Goal: Information Seeking & Learning: Find specific fact

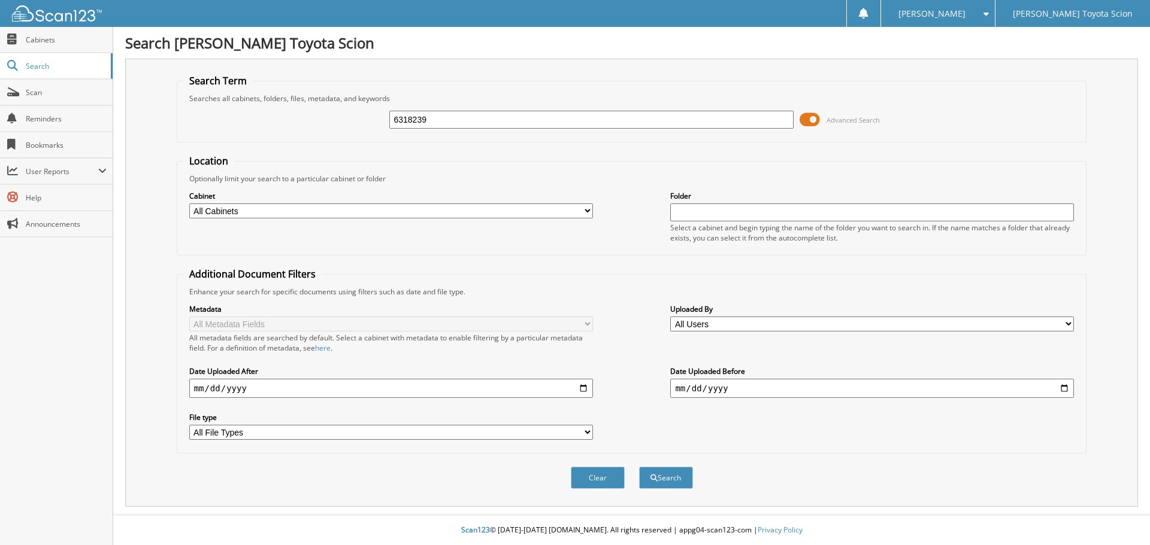
type input "6318239"
click at [639, 467] on button "Search" at bounding box center [666, 478] width 54 height 22
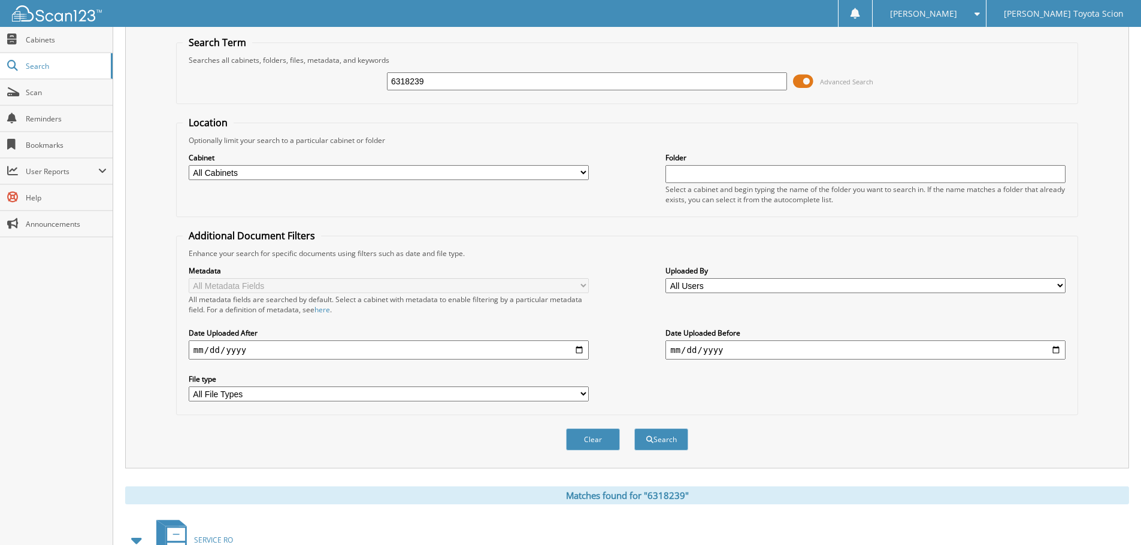
scroll to position [171, 0]
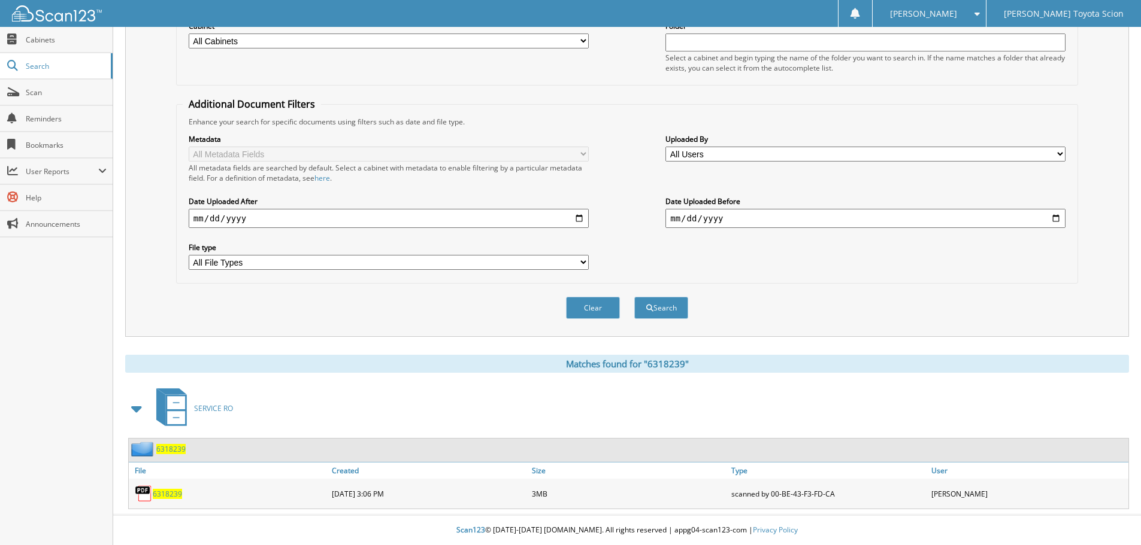
click at [166, 491] on span "6318239" at bounding box center [167, 494] width 29 height 10
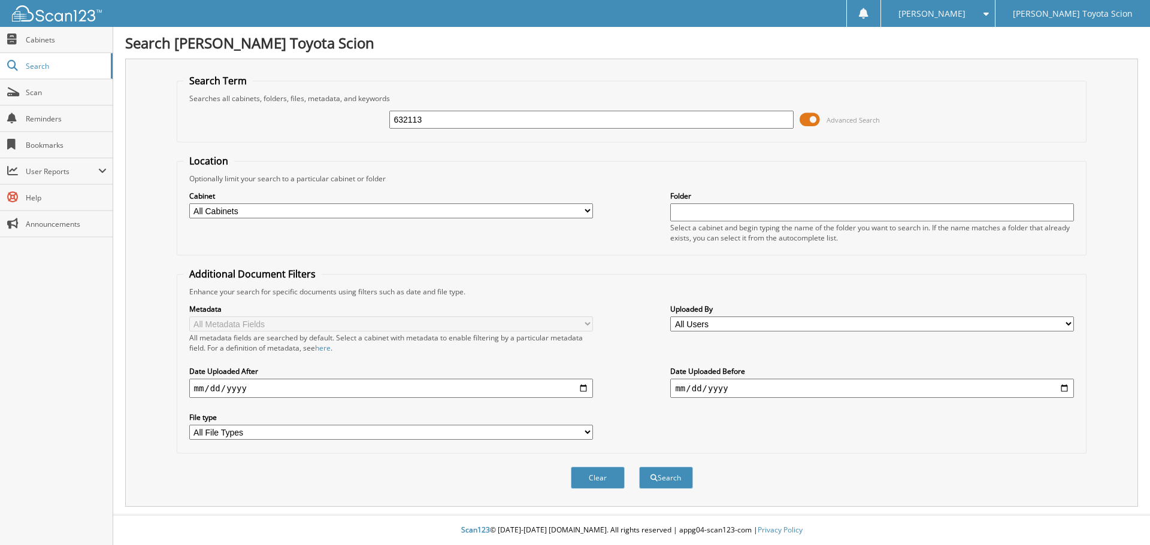
type input "632113"
click at [639, 467] on button "Search" at bounding box center [666, 478] width 54 height 22
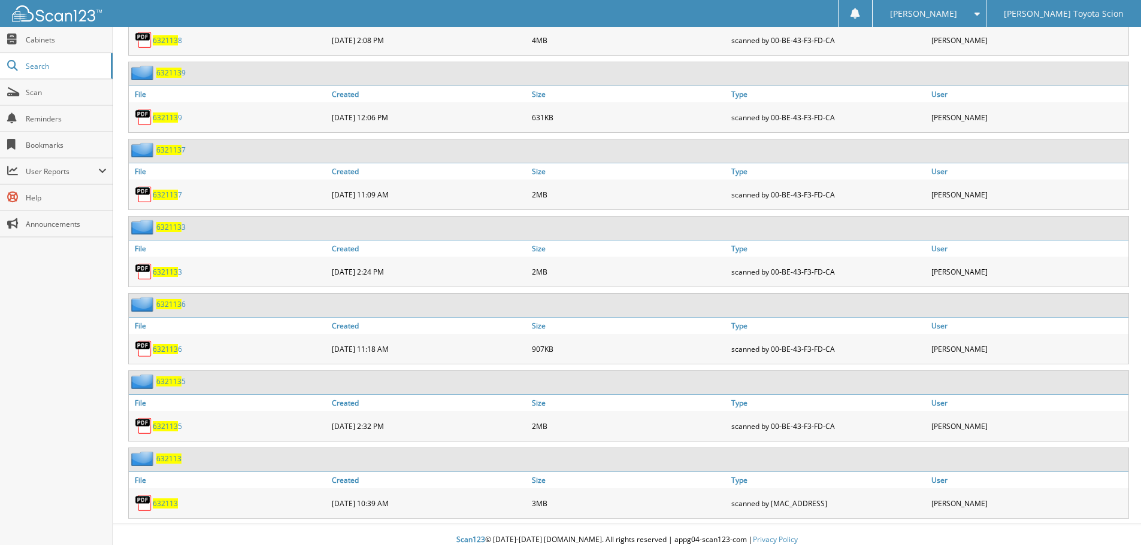
scroll to position [789, 0]
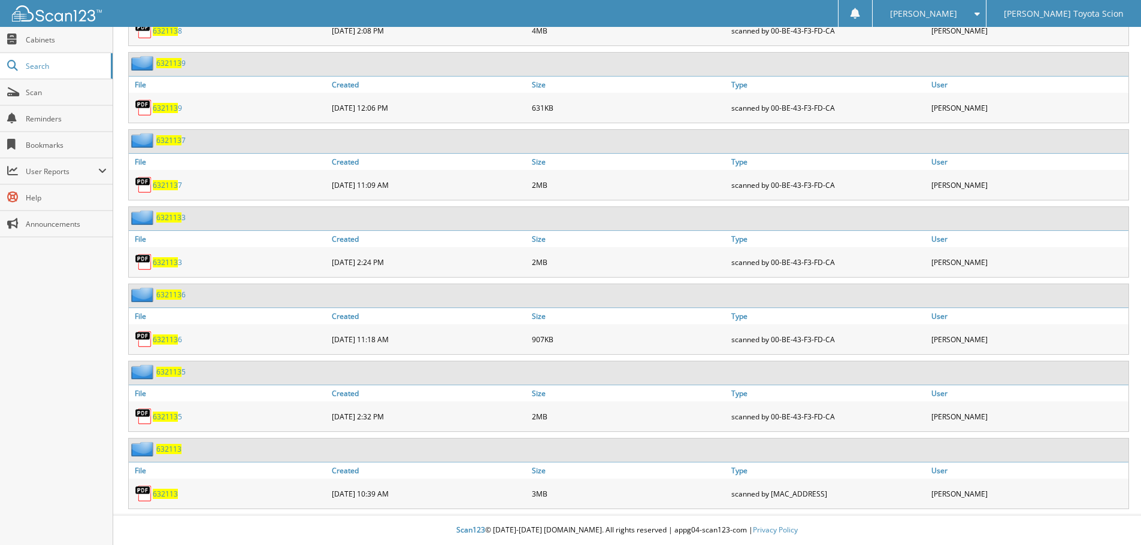
click at [164, 449] on span "632113" at bounding box center [168, 449] width 25 height 10
